Goal: Task Accomplishment & Management: Use online tool/utility

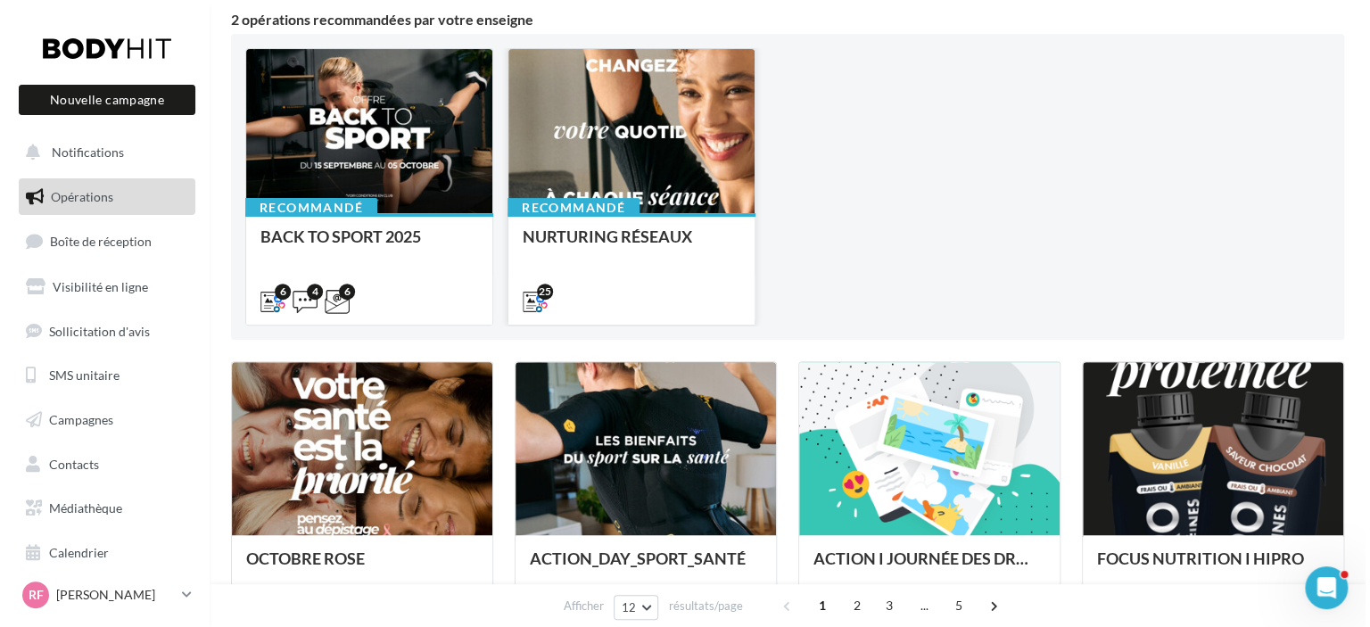
scroll to position [268, 0]
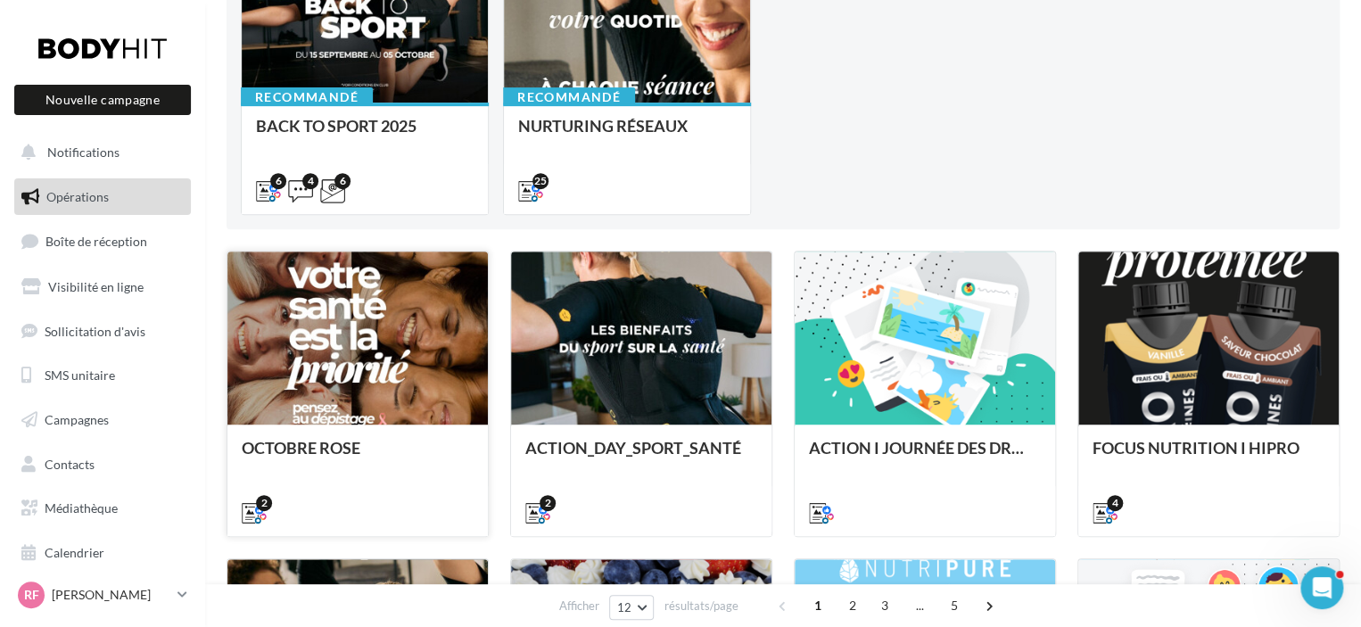
click at [385, 384] on div at bounding box center [357, 339] width 260 height 175
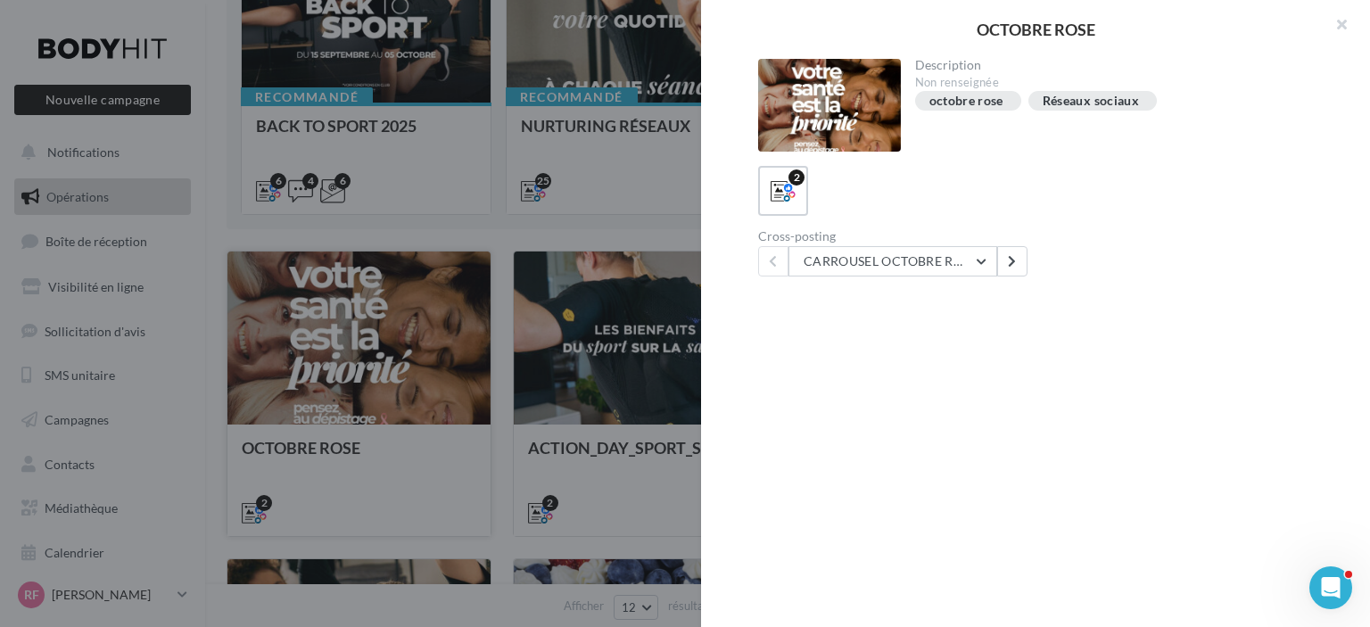
click at [385, 384] on div at bounding box center [685, 313] width 1370 height 627
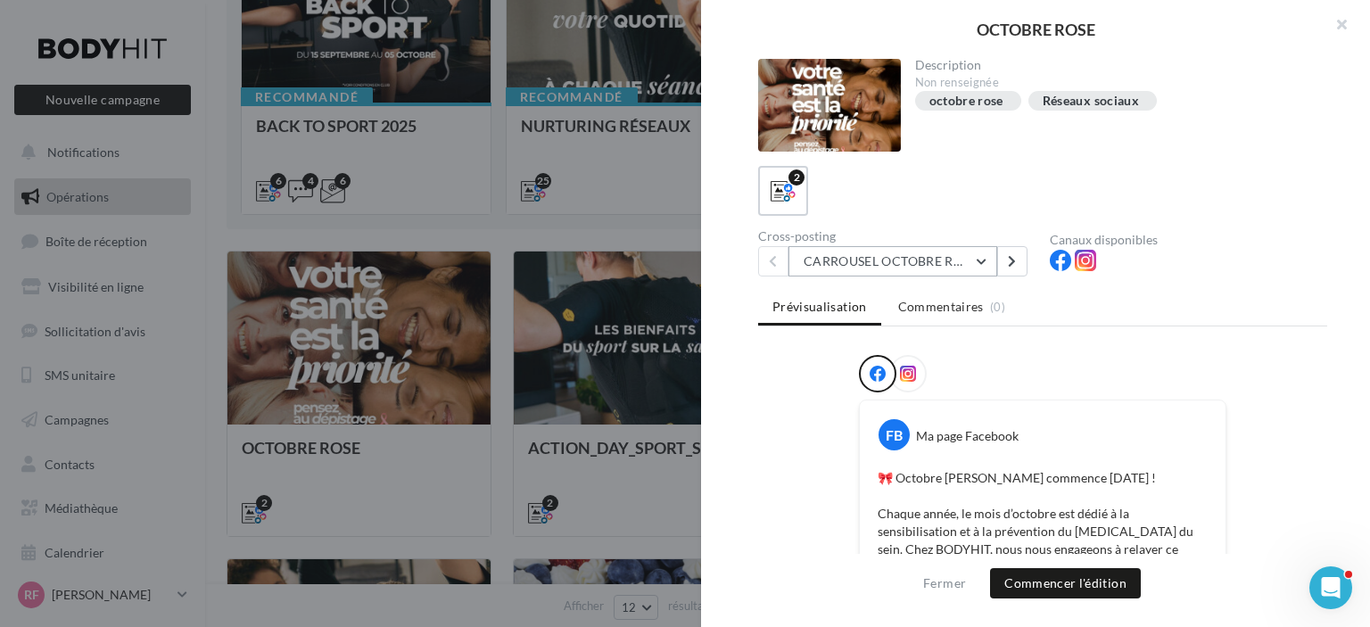
click at [943, 266] on button "CARROUSEL OCTOBRE ROSE" at bounding box center [893, 261] width 209 height 30
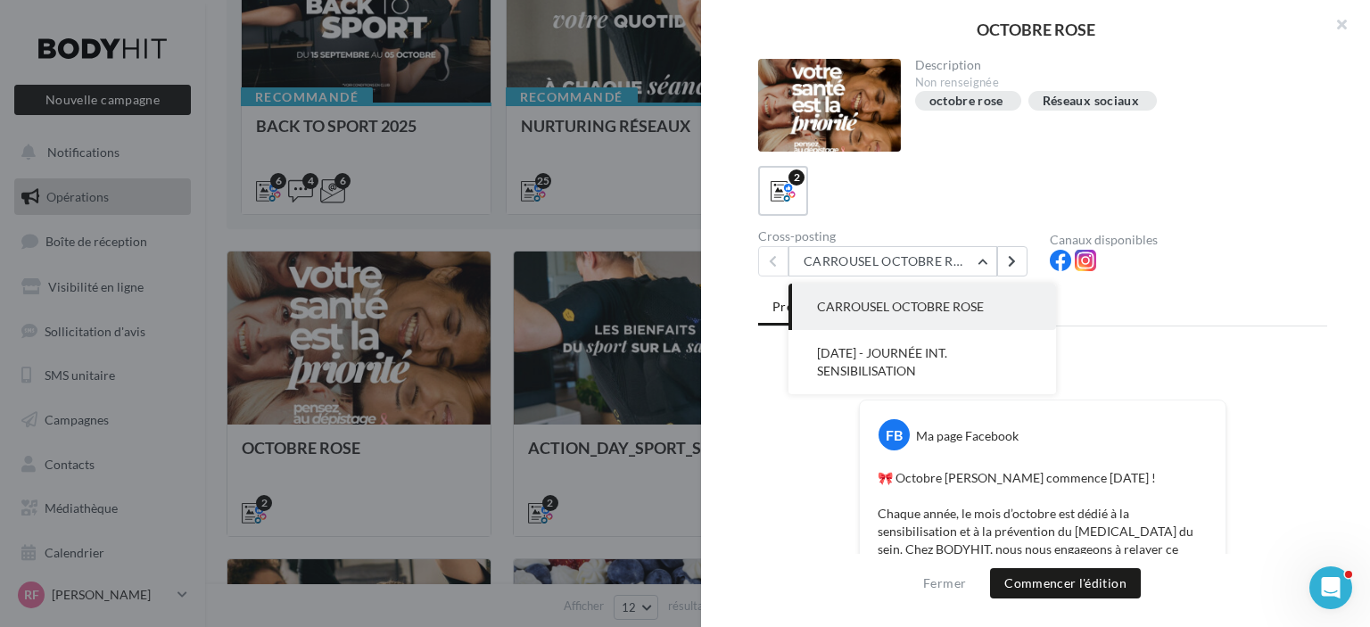
click at [767, 368] on div at bounding box center [1042, 377] width 569 height 45
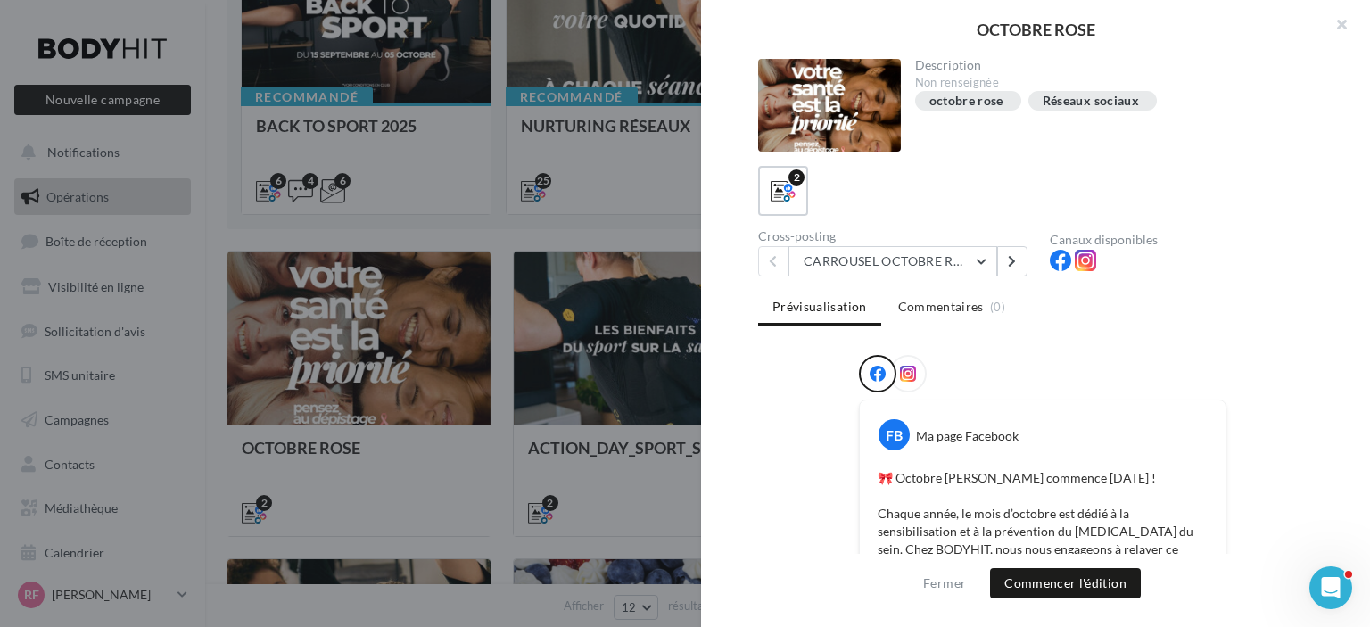
click at [845, 132] on div at bounding box center [829, 105] width 143 height 93
click at [798, 181] on div "2" at bounding box center [797, 177] width 16 height 16
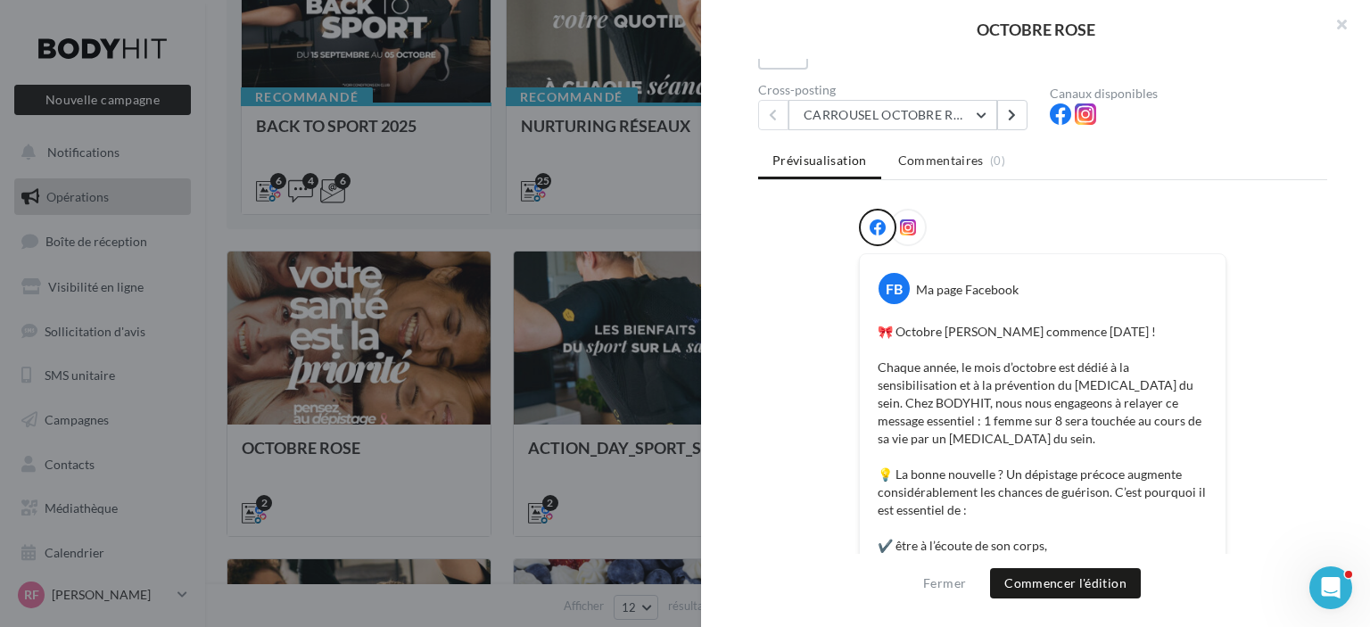
scroll to position [0, 0]
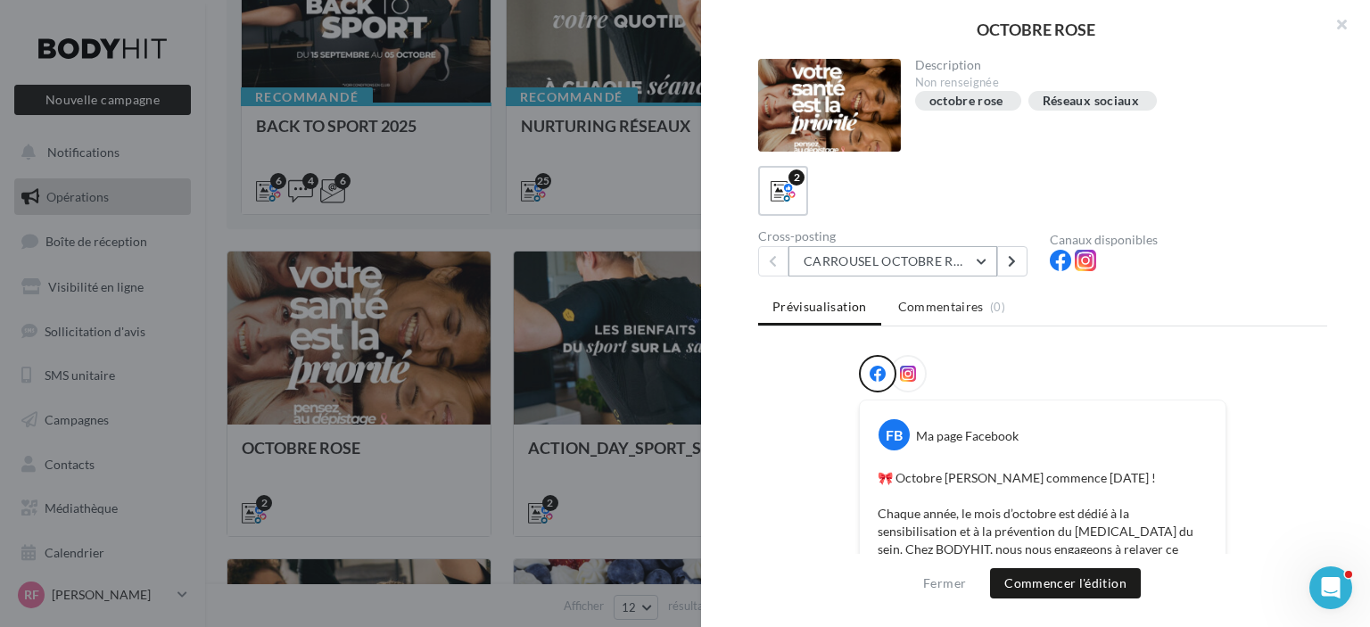
click at [963, 262] on button "CARROUSEL OCTOBRE ROSE" at bounding box center [893, 261] width 209 height 30
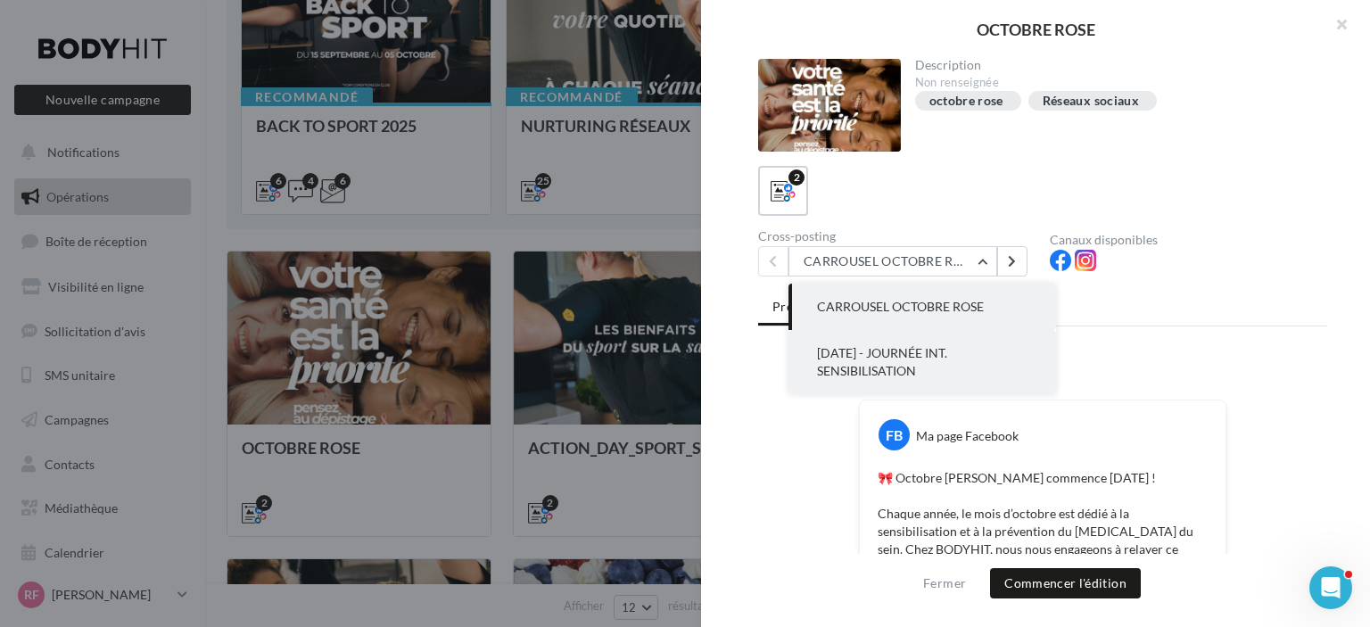
click at [947, 351] on span "19 OCTOBRE - JOURNÉE INT. SENSIBILISATION" at bounding box center [882, 361] width 130 height 33
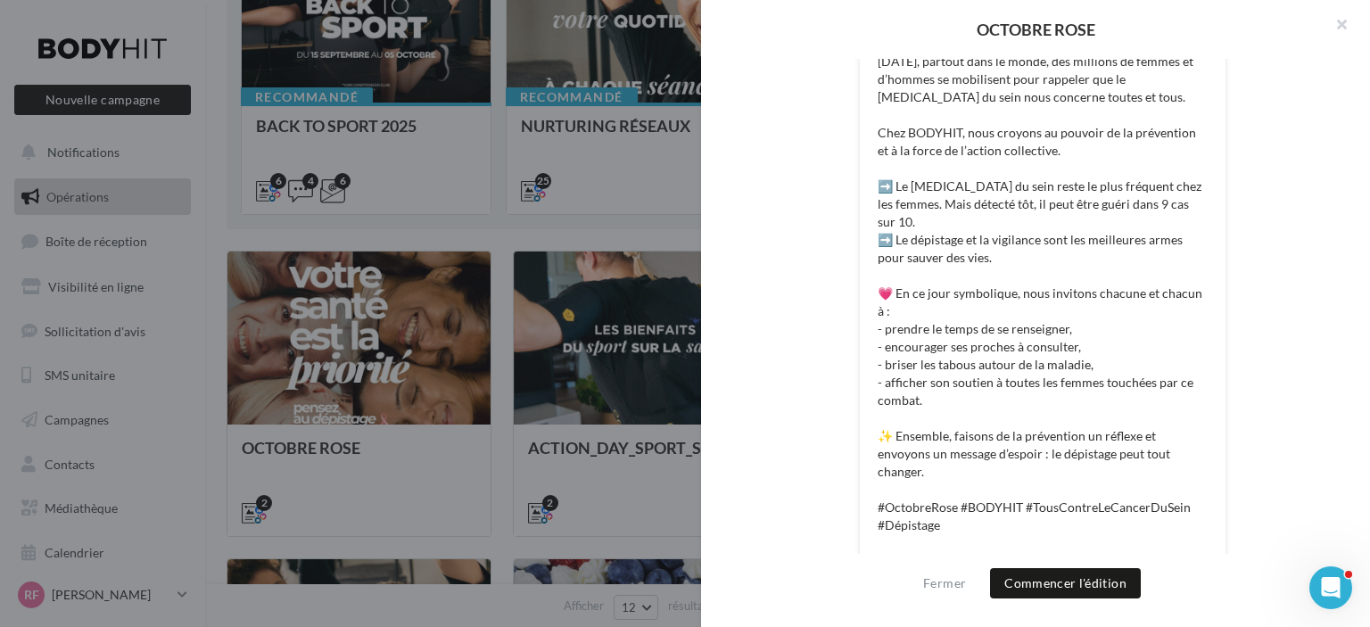
scroll to position [60, 0]
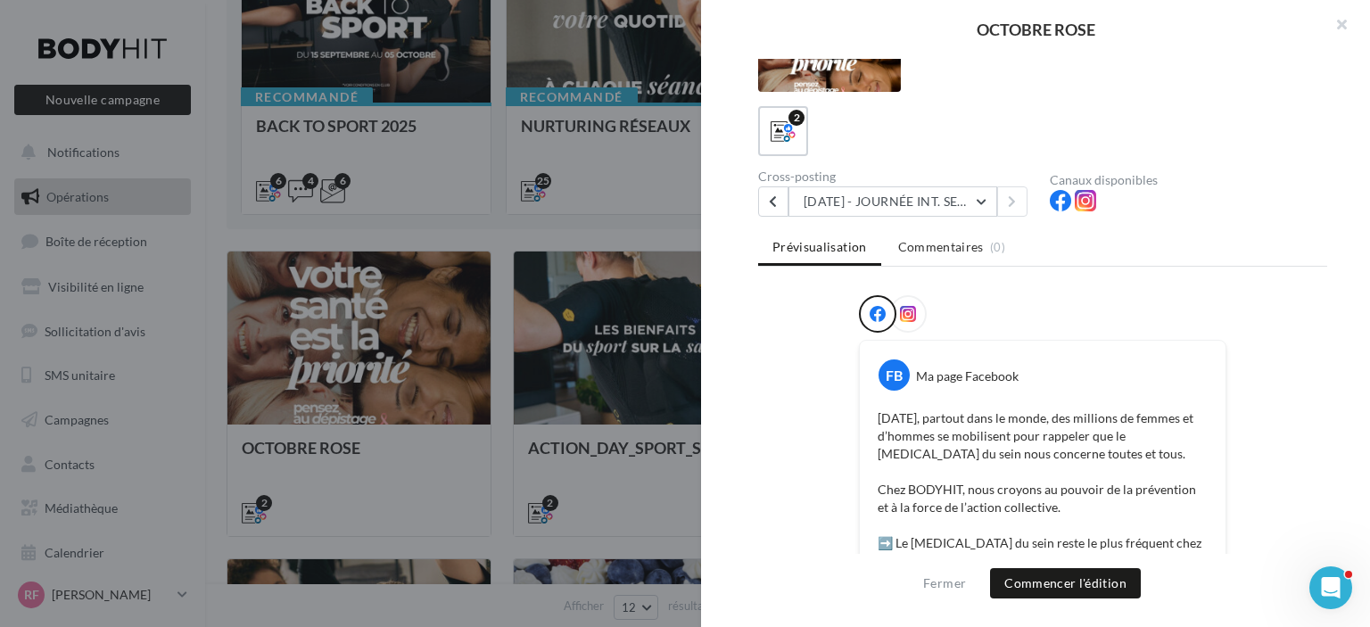
click at [912, 324] on div at bounding box center [907, 313] width 37 height 37
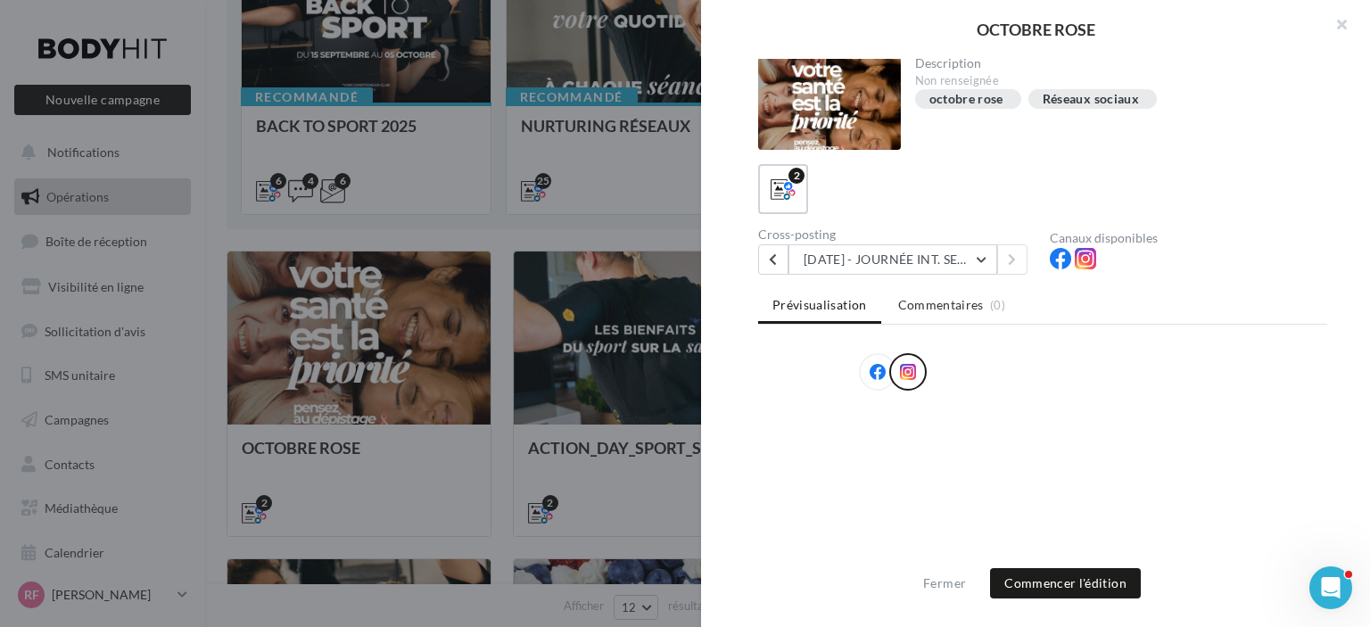
scroll to position [0, 0]
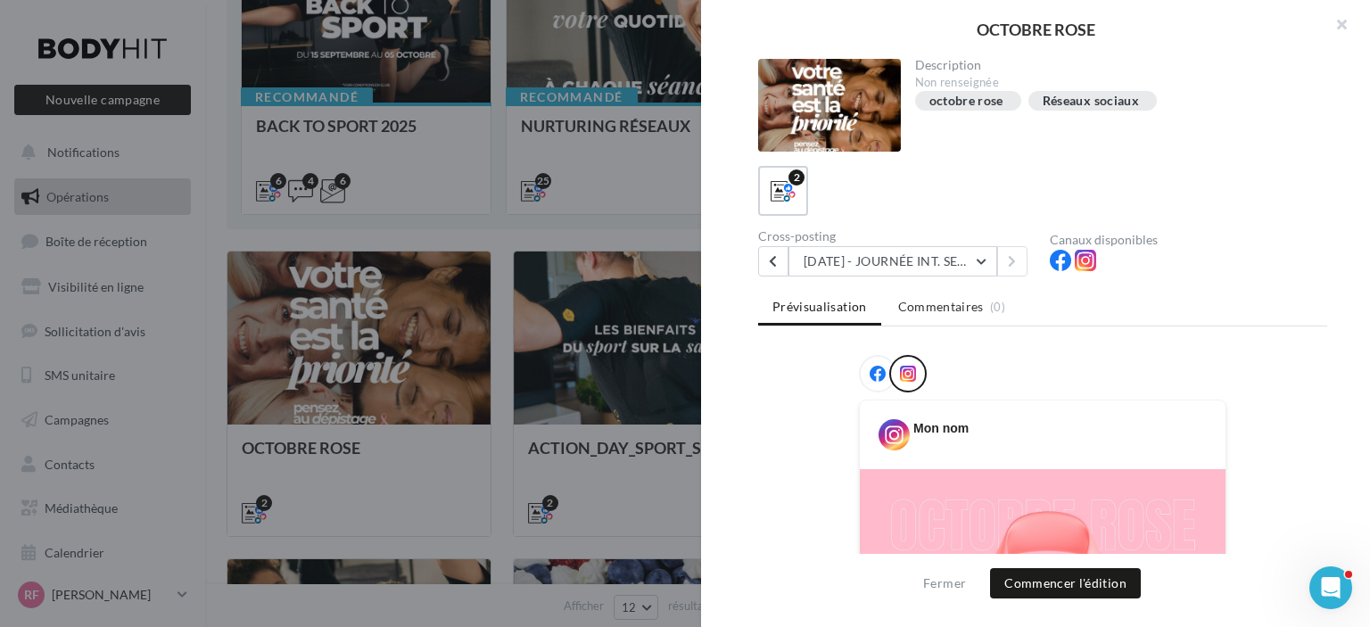
click at [870, 367] on icon at bounding box center [878, 374] width 16 height 16
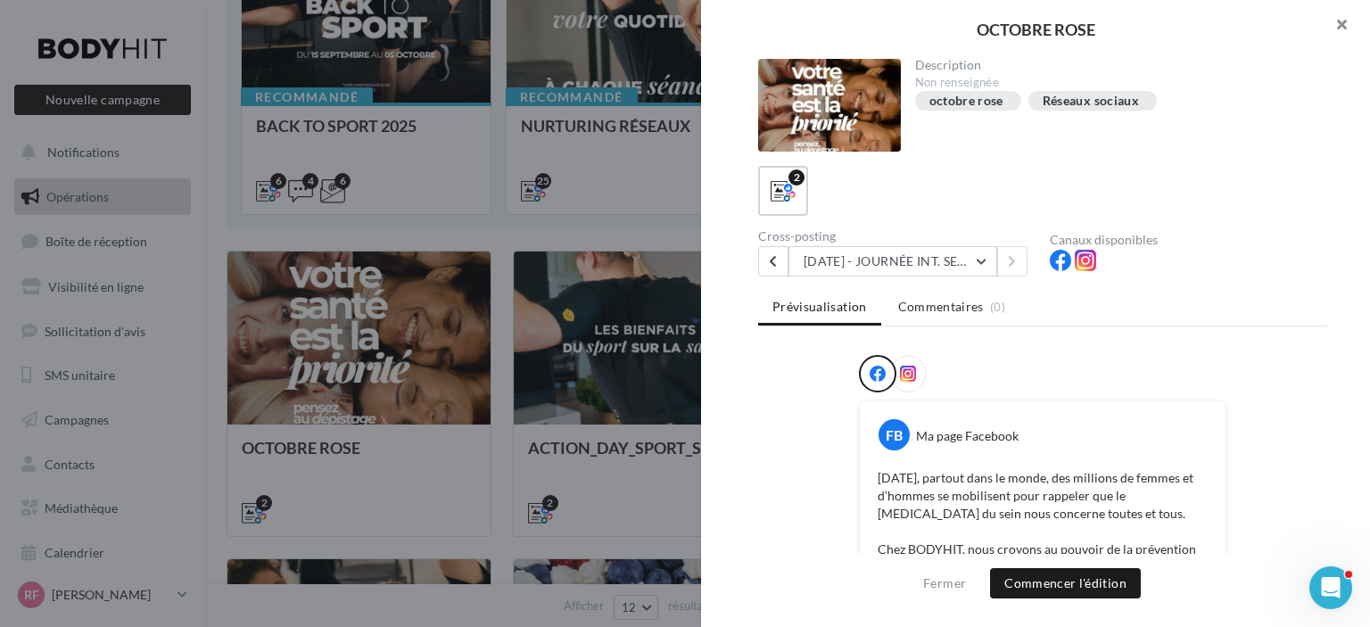
click at [1336, 32] on button "button" at bounding box center [1334, 27] width 71 height 54
